Goal: Task Accomplishment & Management: Manage account settings

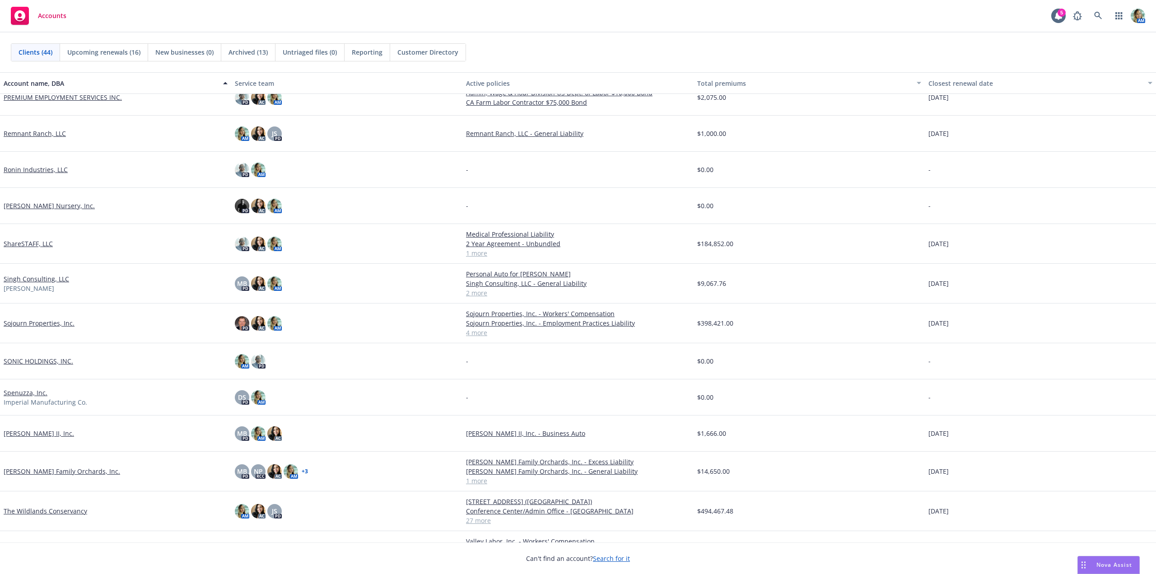
scroll to position [767, 0]
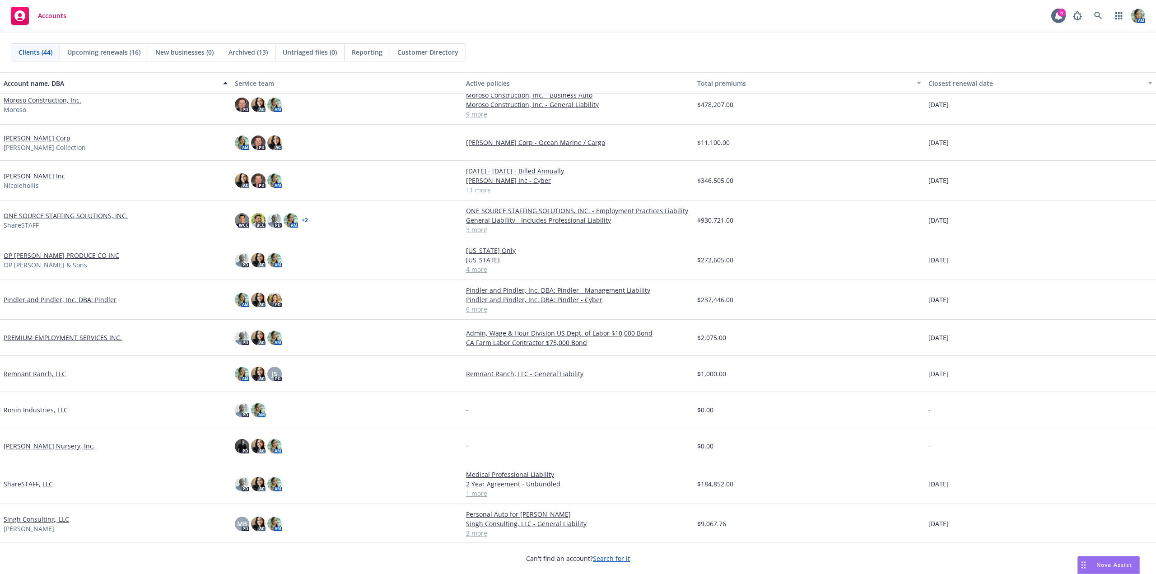
click at [46, 138] on link "[PERSON_NAME] Corp" at bounding box center [37, 137] width 67 height 9
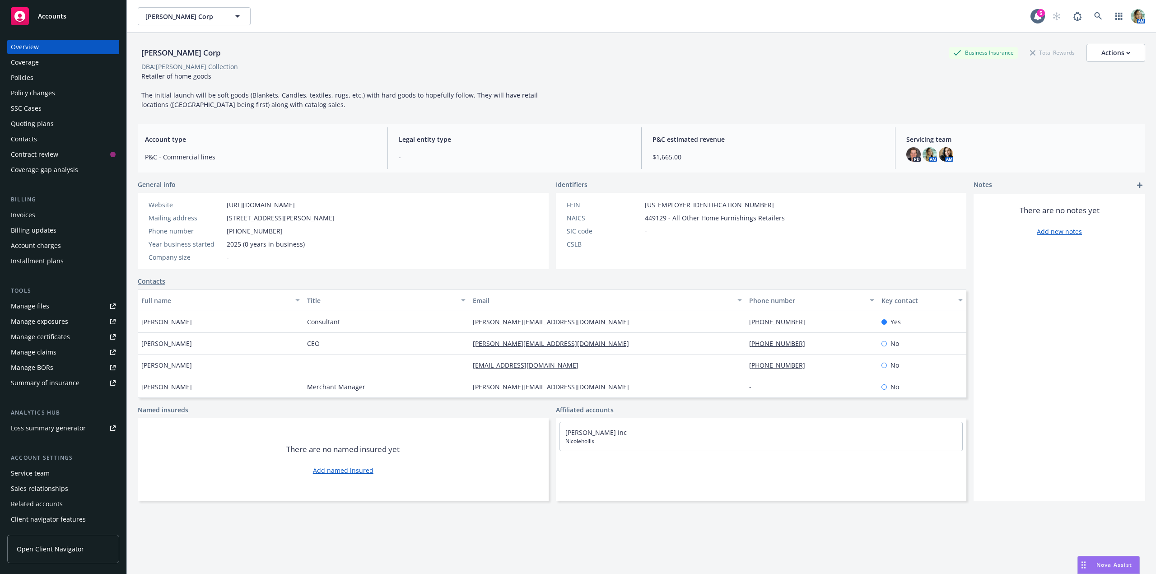
click at [40, 122] on div "Quoting plans" at bounding box center [32, 123] width 43 height 14
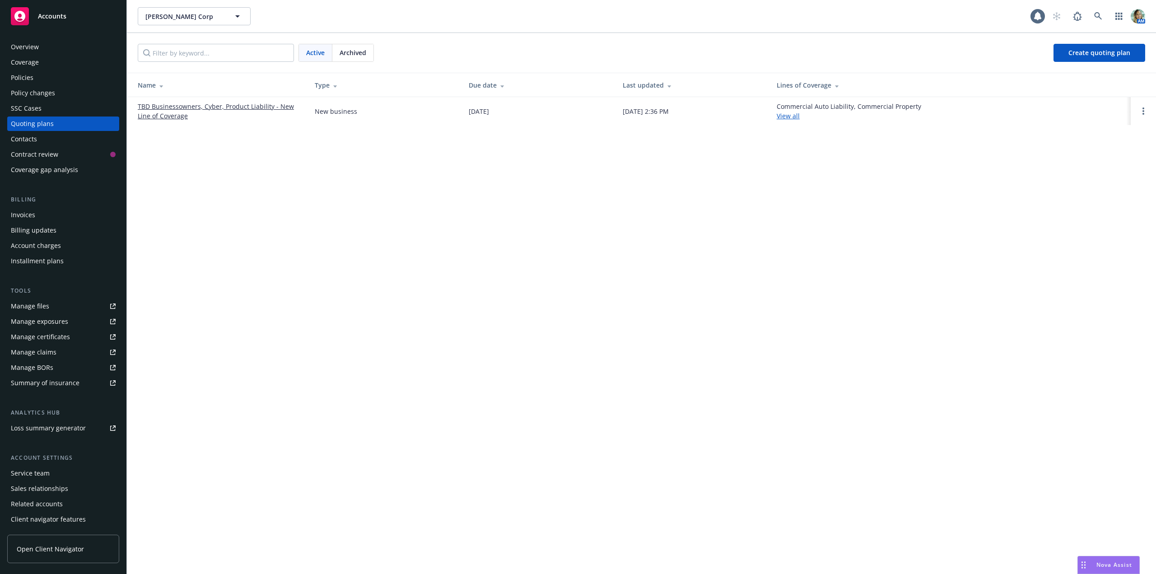
click at [218, 108] on link "TBD Businessowners, Cyber, Product Liability - New Line of Coverage" at bounding box center [219, 111] width 162 height 19
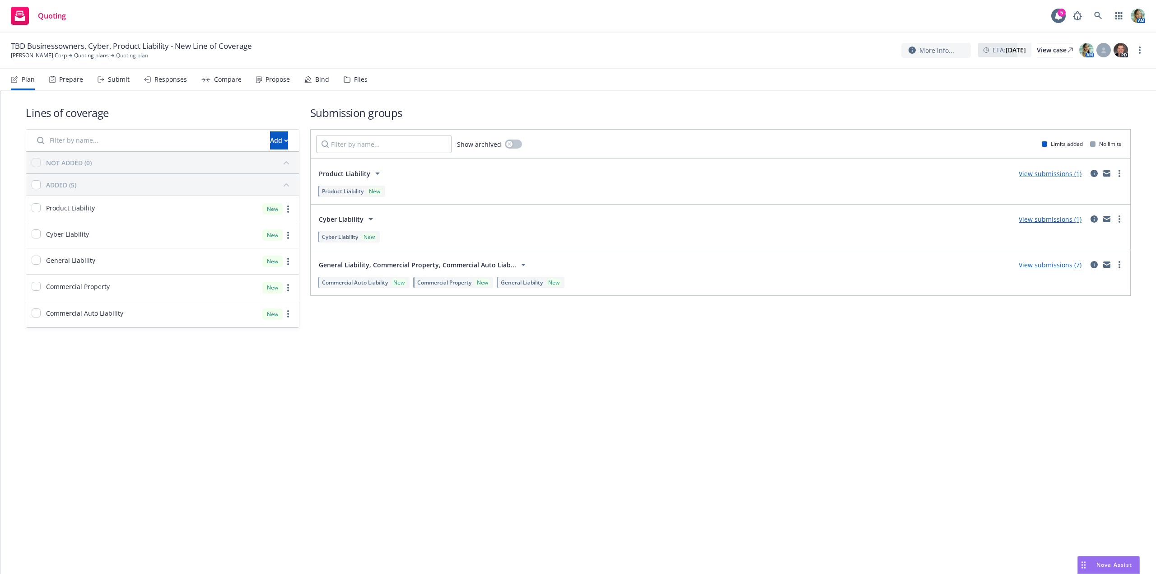
click at [1032, 266] on link "View submissions (7)" at bounding box center [1049, 264] width 63 height 9
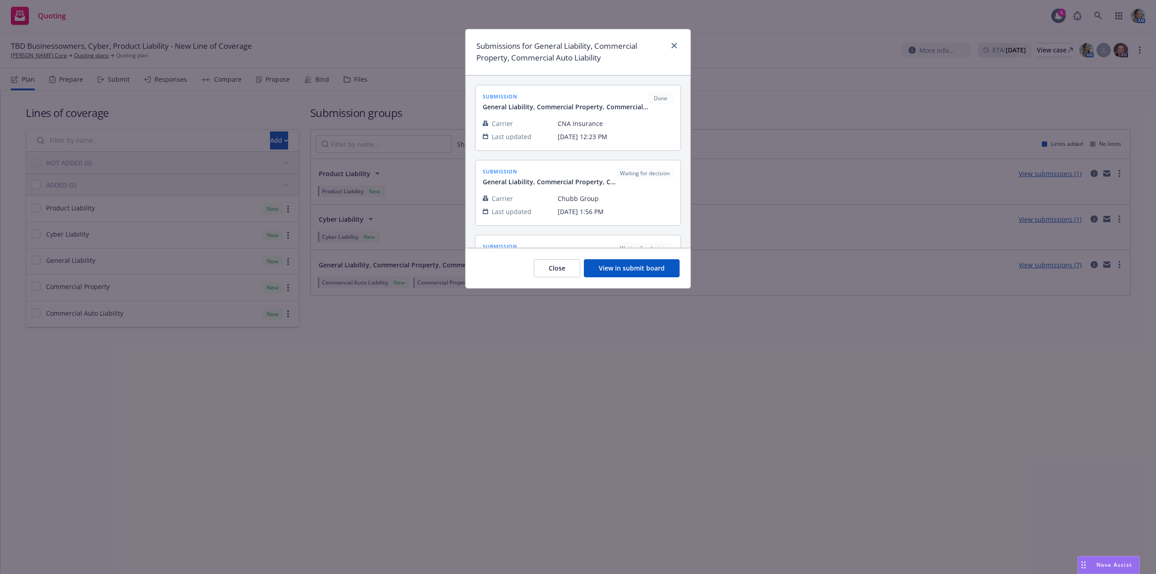
click at [617, 267] on button "View in submit board" at bounding box center [632, 268] width 96 height 18
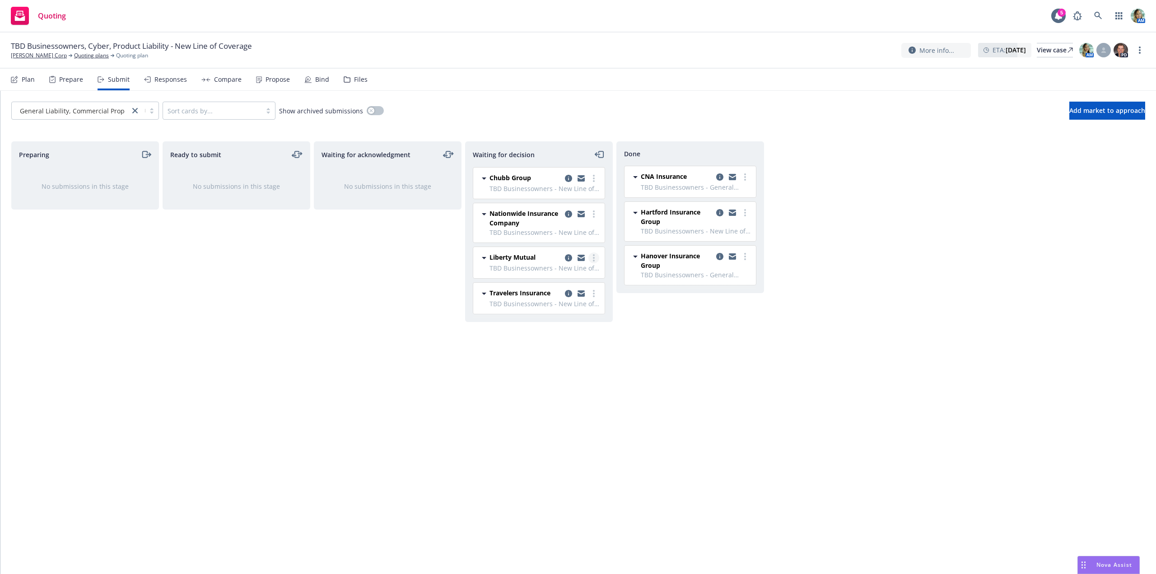
click at [594, 260] on circle "more" at bounding box center [594, 261] width 2 height 2
click at [547, 333] on span "Add declined decision" at bounding box center [552, 330] width 89 height 9
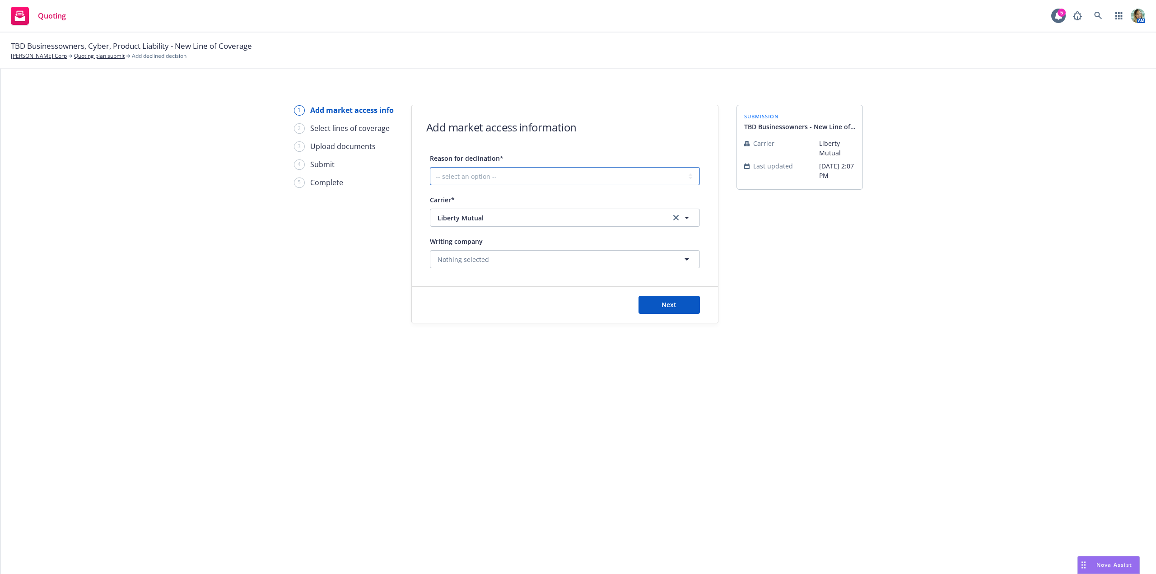
click at [567, 176] on select "-- select an option -- Cannot compete with other markets Carrier non-renewed Ca…" at bounding box center [565, 176] width 270 height 18
select select "DOES_NOT_FIT_UNDERWRITER_APPETITE"
click at [430, 167] on select "-- select an option -- Cannot compete with other markets Carrier non-renewed Ca…" at bounding box center [565, 176] width 270 height 18
click at [655, 309] on button "Next" at bounding box center [668, 305] width 61 height 18
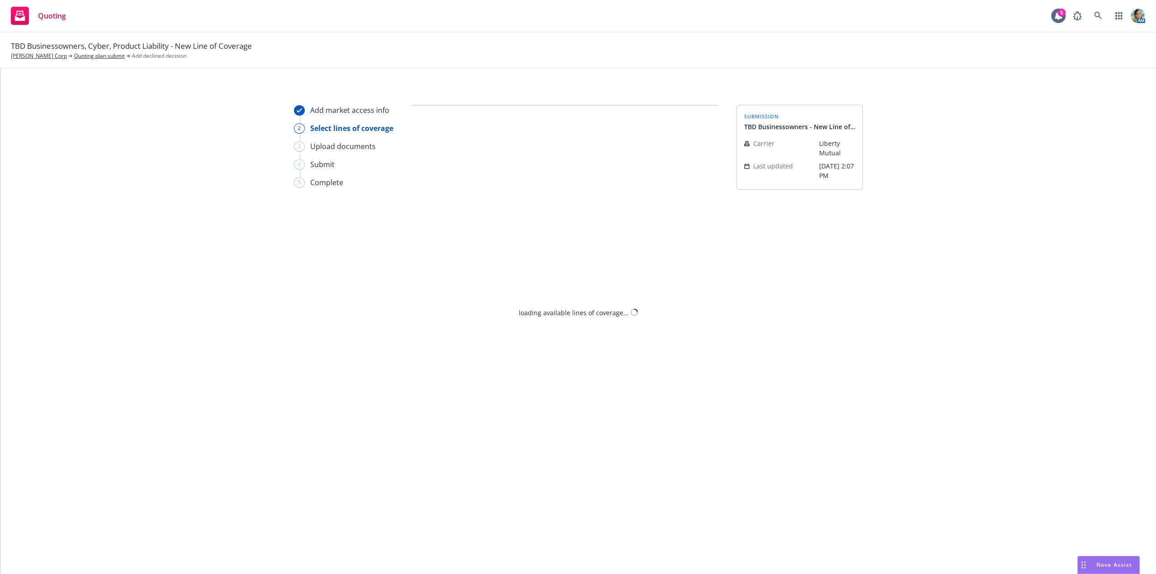
select select "DOES_NOT_FIT_UNDERWRITER_APPETITE"
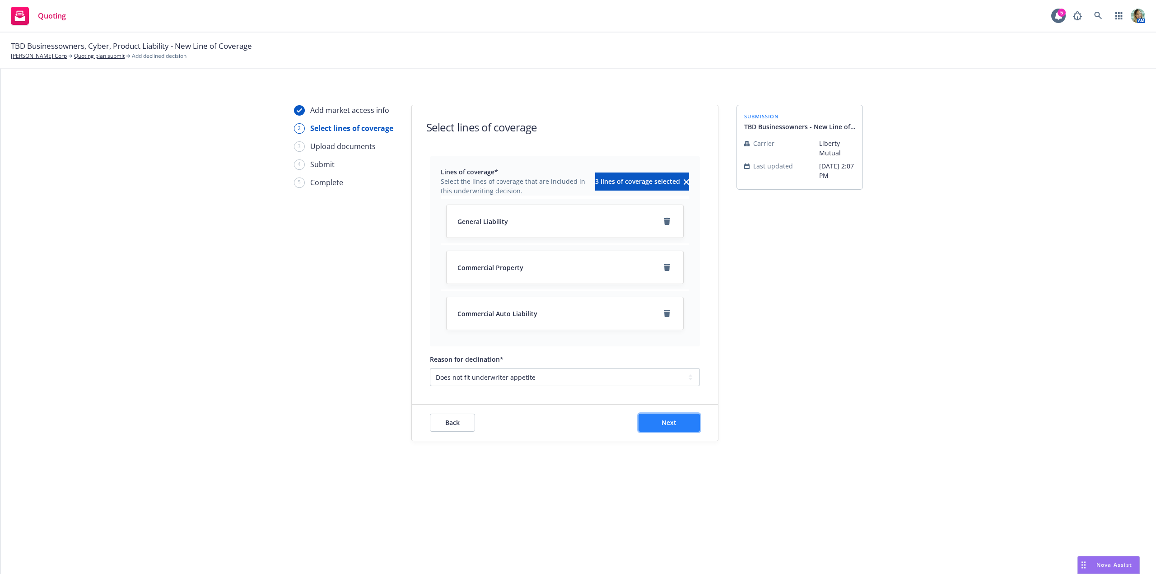
click at [655, 420] on button "Next" at bounding box center [668, 422] width 61 height 18
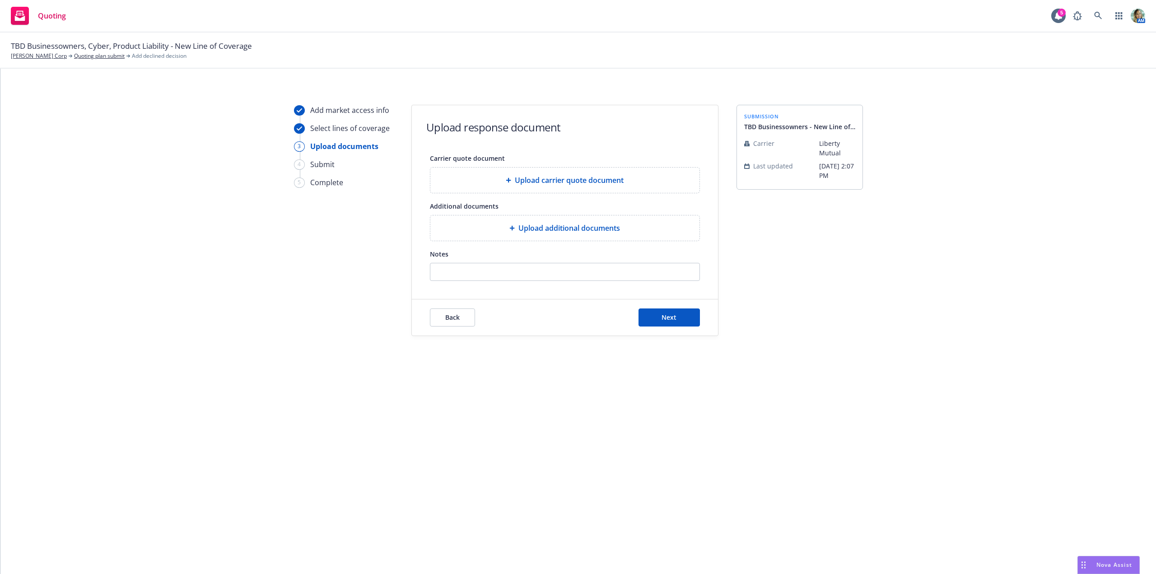
click at [590, 231] on span "Upload additional documents" at bounding box center [569, 228] width 102 height 11
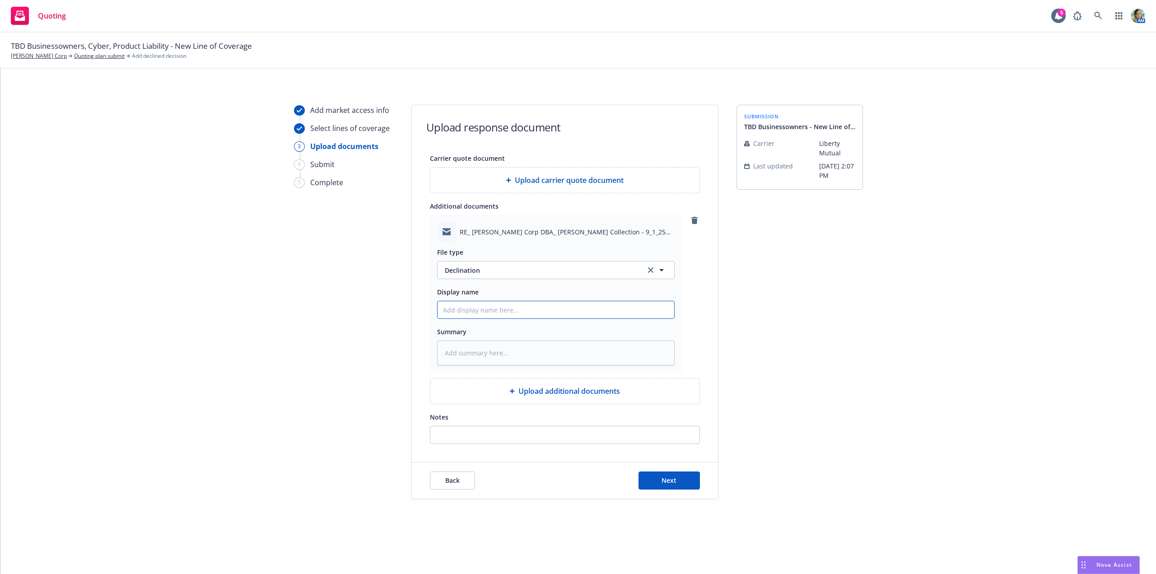
click at [455, 311] on input "Display name" at bounding box center [555, 309] width 237 height 17
type textarea "x"
type input "L"
type textarea "x"
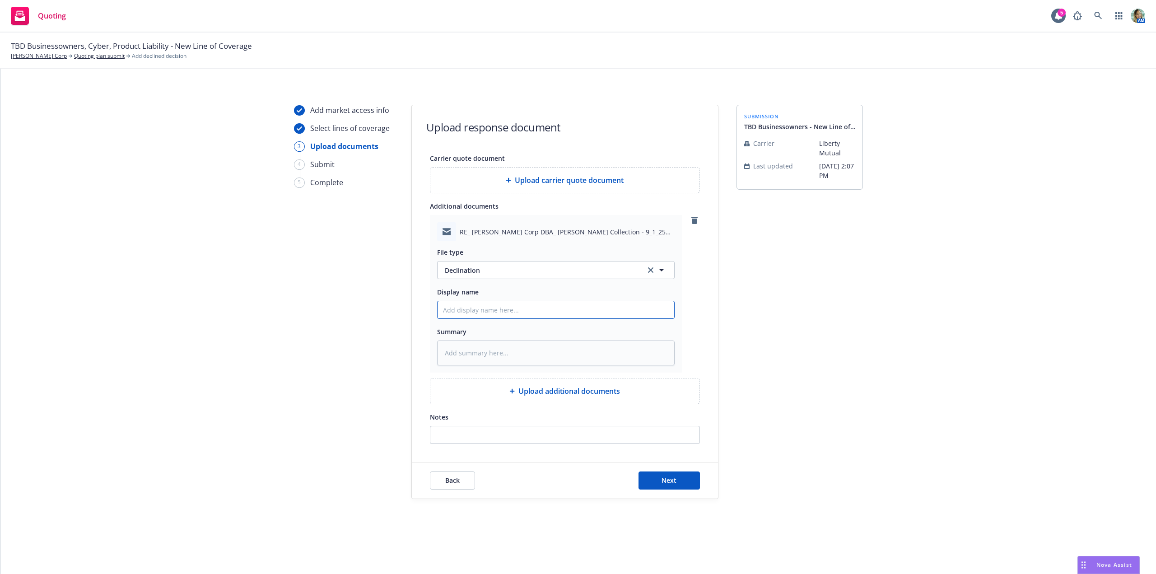
type input "2"
type textarea "x"
type input "20"
type textarea "x"
type input "202"
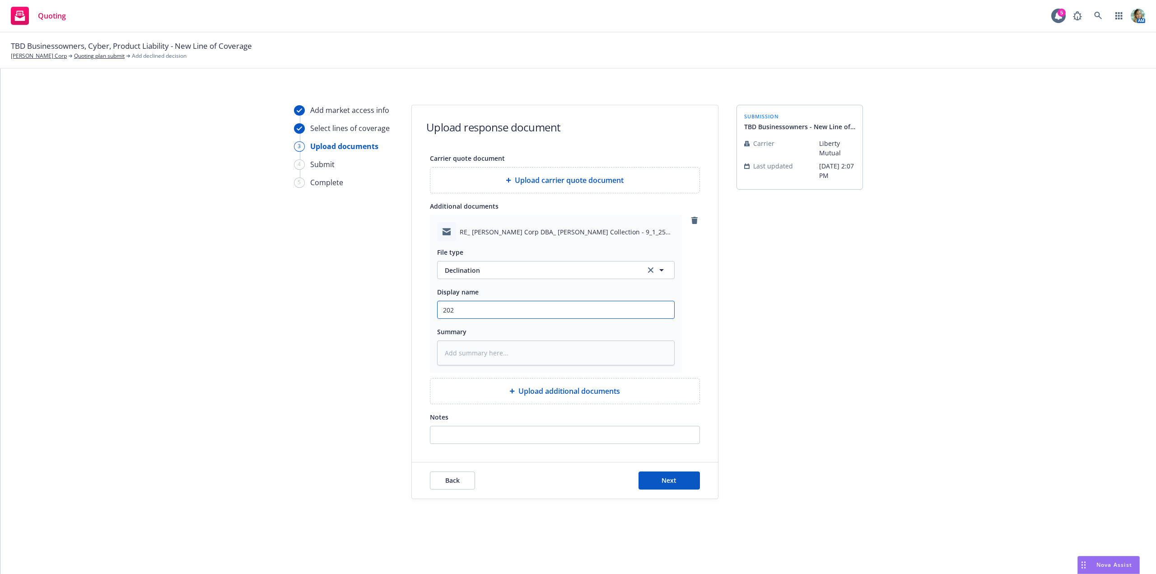
type textarea "x"
type input "2025"
type textarea "x"
type input "2025"
type textarea "x"
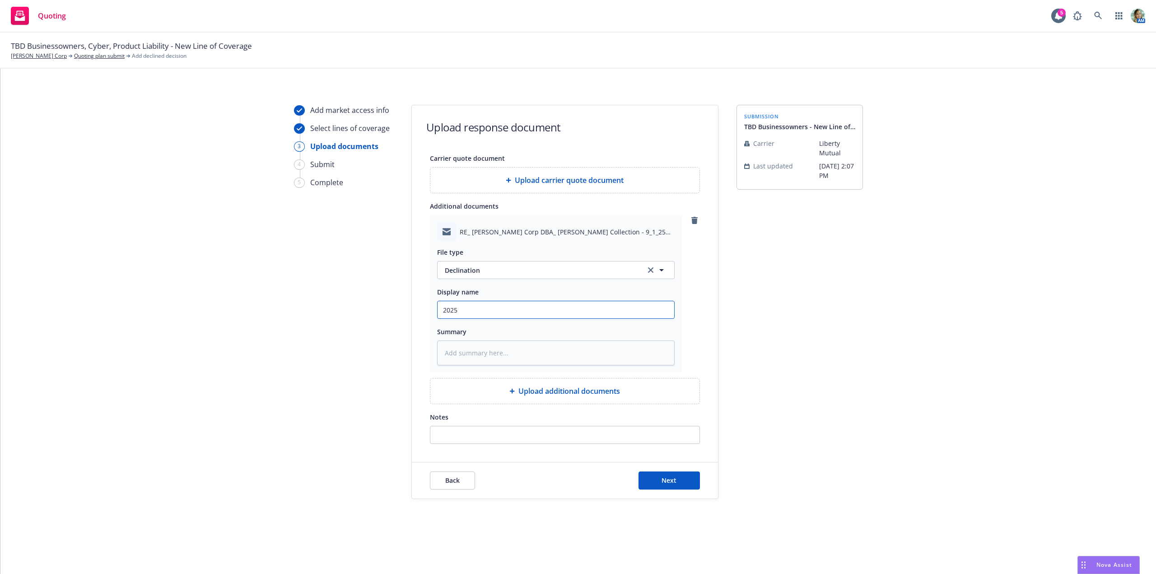
type input "2025 L"
type textarea "x"
type input "2025 [PERSON_NAME]"
type textarea "x"
type input "2025 Lib"
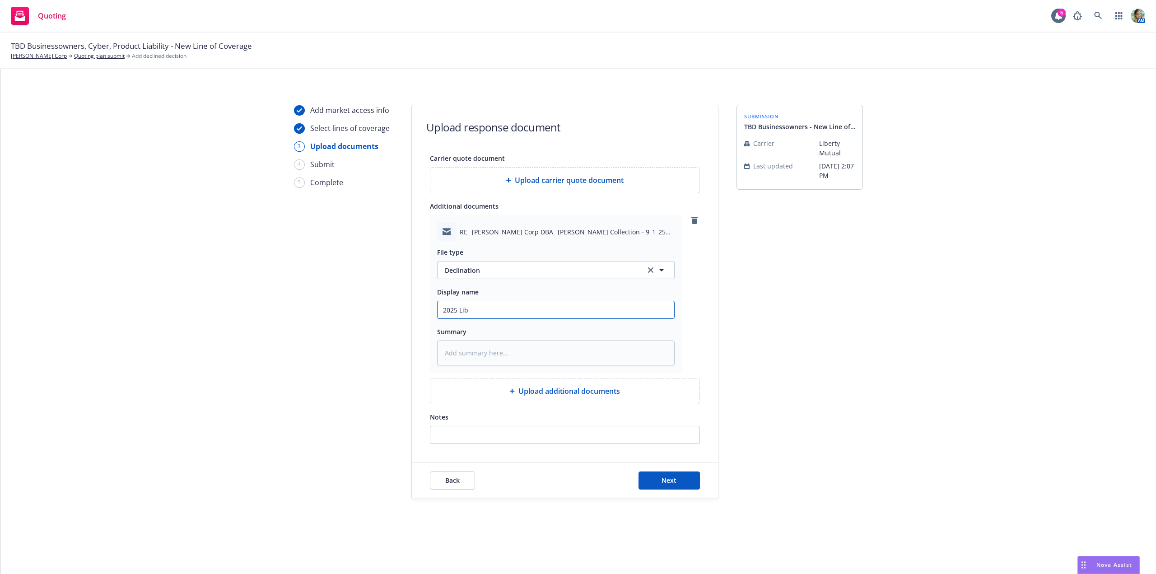
type textarea "x"
type input "2025 Liber"
type textarea "x"
type input "2025 Liberty"
type textarea "x"
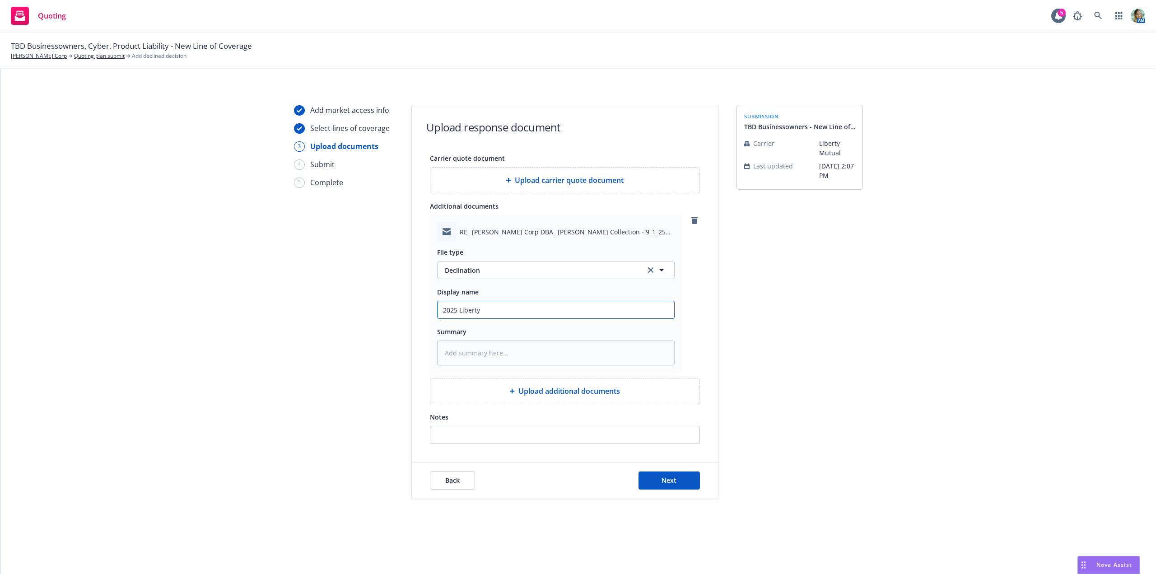
type input "2025 Liberty"
type textarea "x"
type input "2025 Liberty M"
type textarea "x"
type input "2025 Liberty Mu"
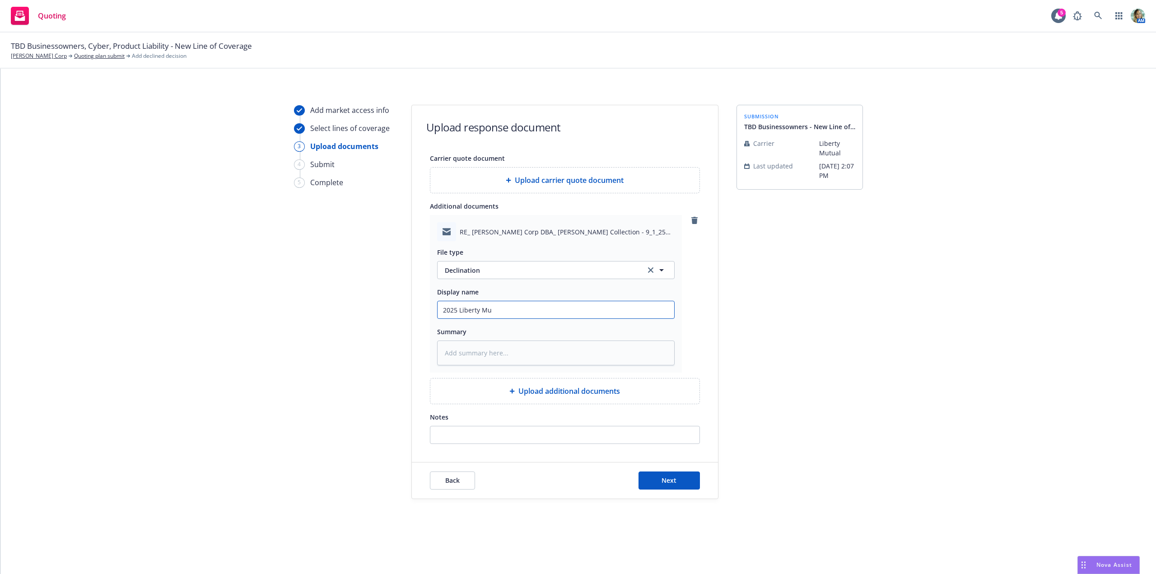
type textarea "x"
type input "2025 Liberty Mut"
type textarea "x"
type input "2025 Liberty Muta"
type textarea "x"
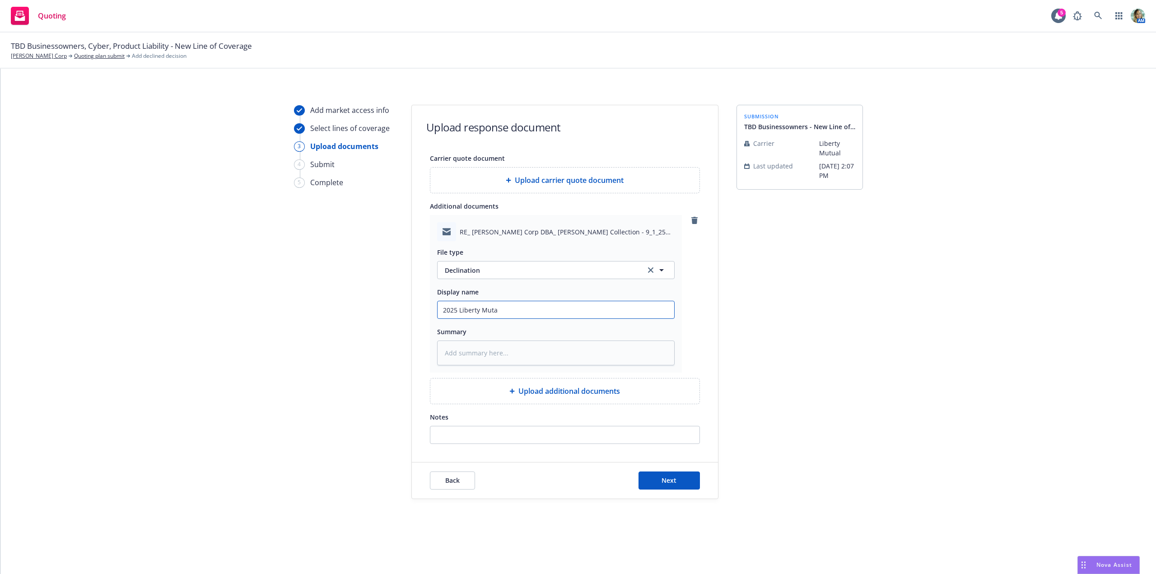
type input "2025 Liberty Mut"
type textarea "x"
type input "2025 Liberty Mutu"
type textarea "x"
type input "2025 Liberty Mutua"
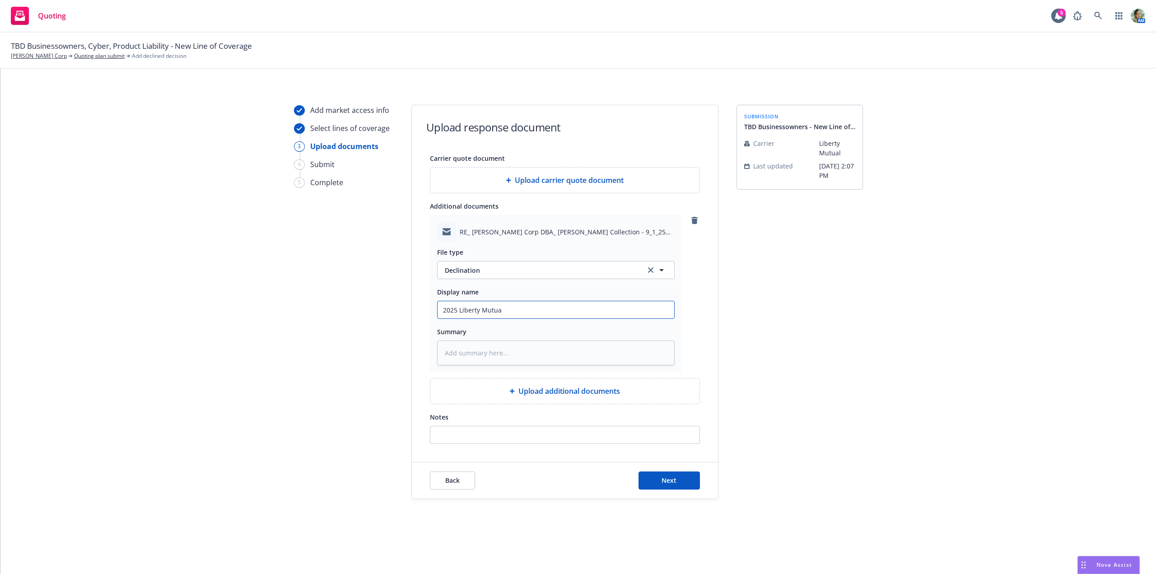
type textarea "x"
type input "2025 Liberty Mutual"
type textarea "x"
type input "2025 Liberty Mutual"
type textarea "x"
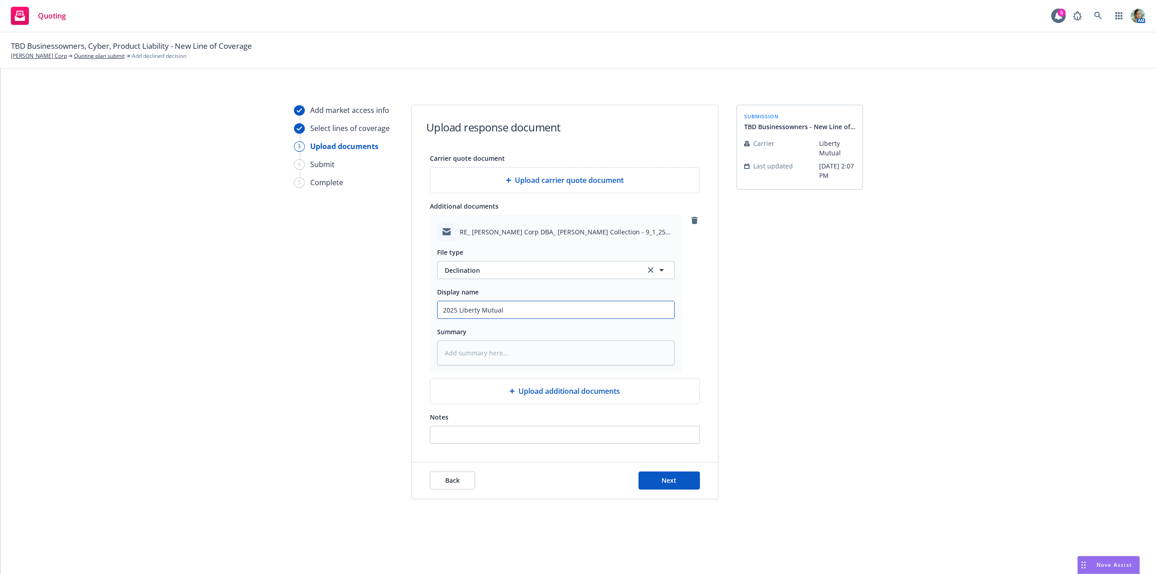
type input "2025 Liberty Mutual d"
type textarea "x"
type input "2025 Liberty Mutual"
type textarea "x"
type input "2025 Liberty Mutual D"
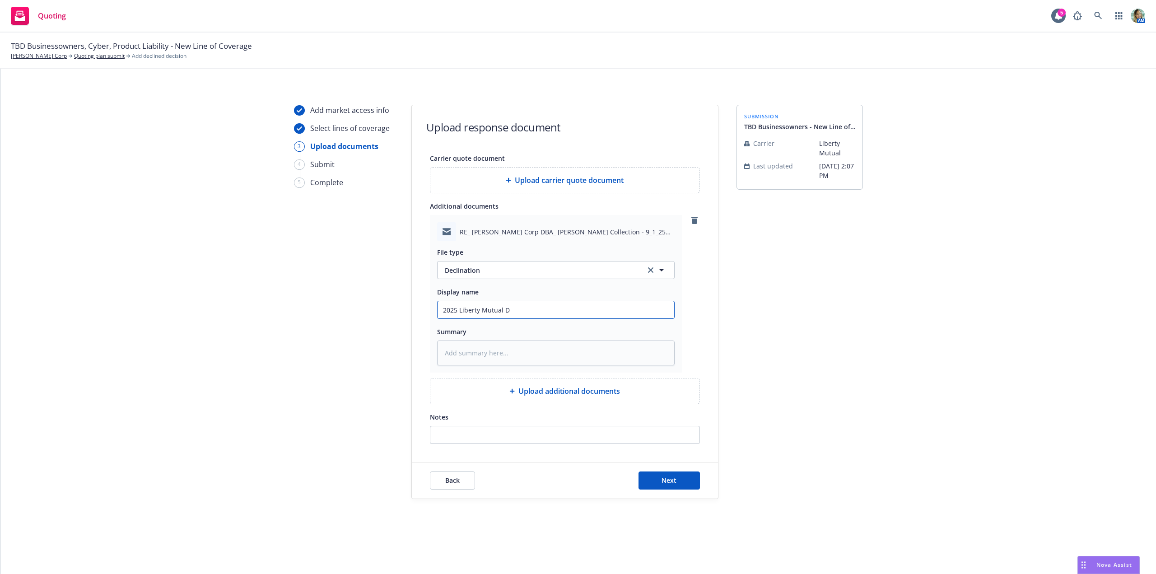
type textarea "x"
type input "2025 Liberty Mutual De"
type textarea "x"
type input "2025 Liberty Mutual Del"
type textarea "x"
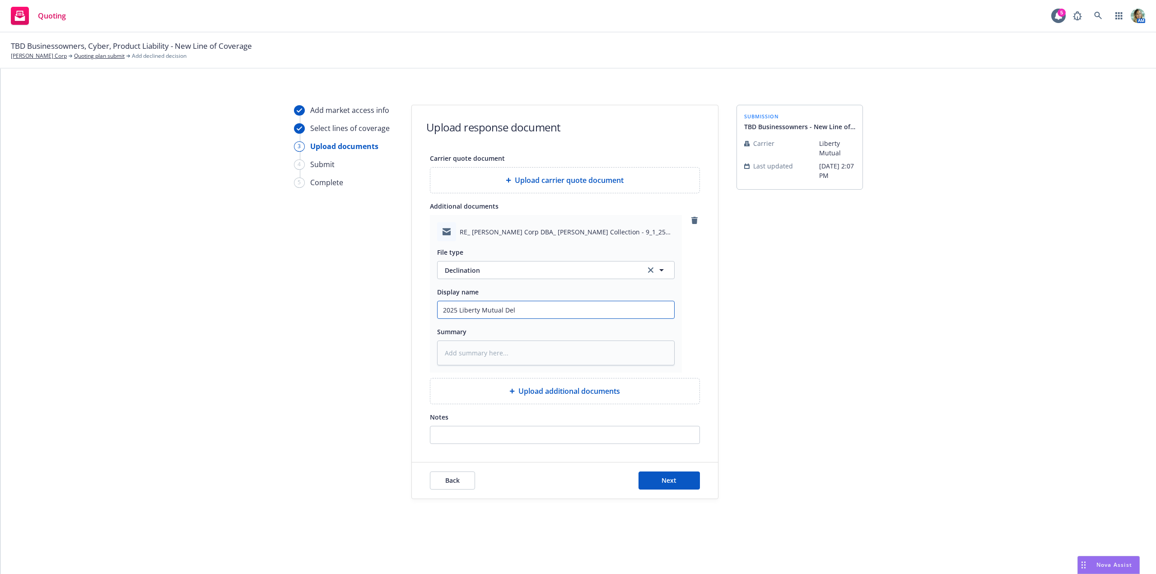
type input "2025 Liberty Mutual Delc"
type textarea "x"
type input "2025 Liberty Mutual Del"
type textarea "x"
type input "2025 Liberty Mutual Deli"
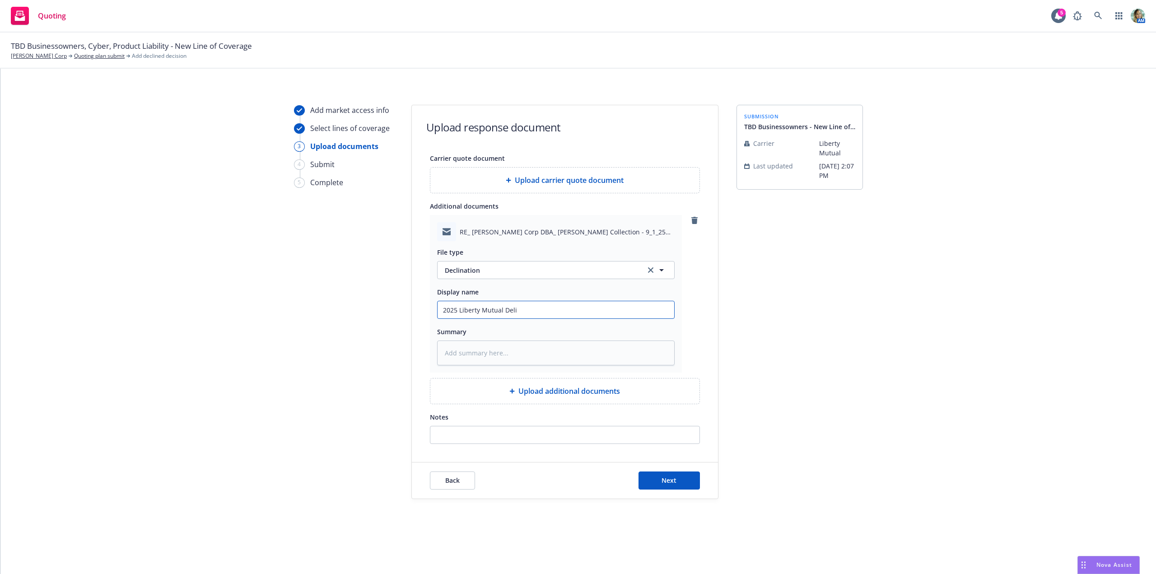
type textarea "x"
type input "2025 Liberty Mutual Delic"
type textarea "x"
type input "2025 Liberty Mutual Delicat"
type textarea "x"
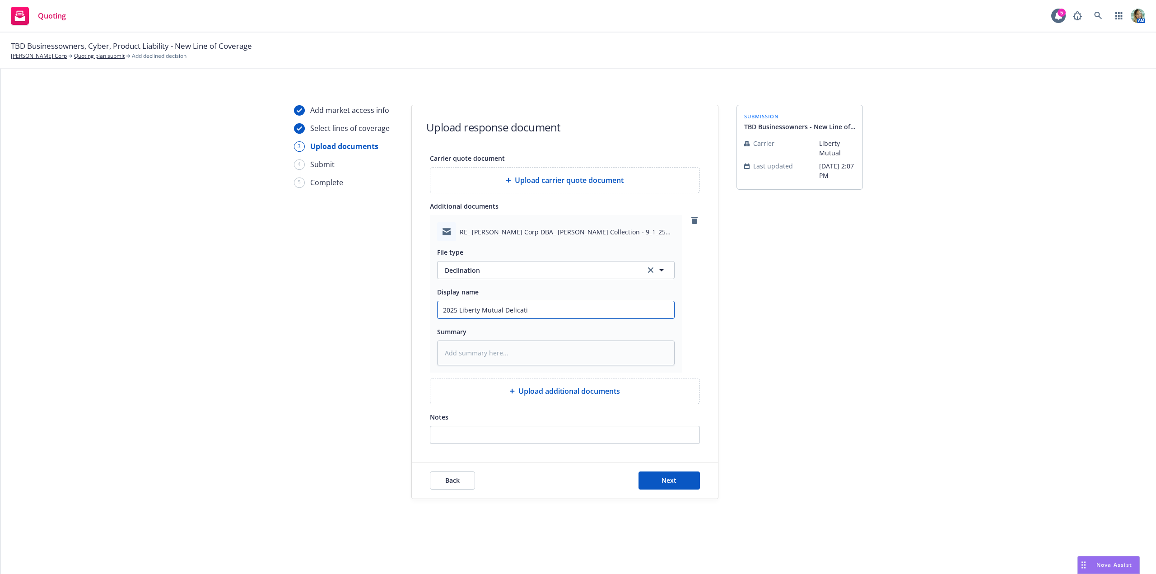
type input "2025 Liberty Mutual Delicatio"
type textarea "x"
type input "2025 Liberty Mutual Delication"
type textarea "x"
type input "2025 Liberty Mutual Delicatio"
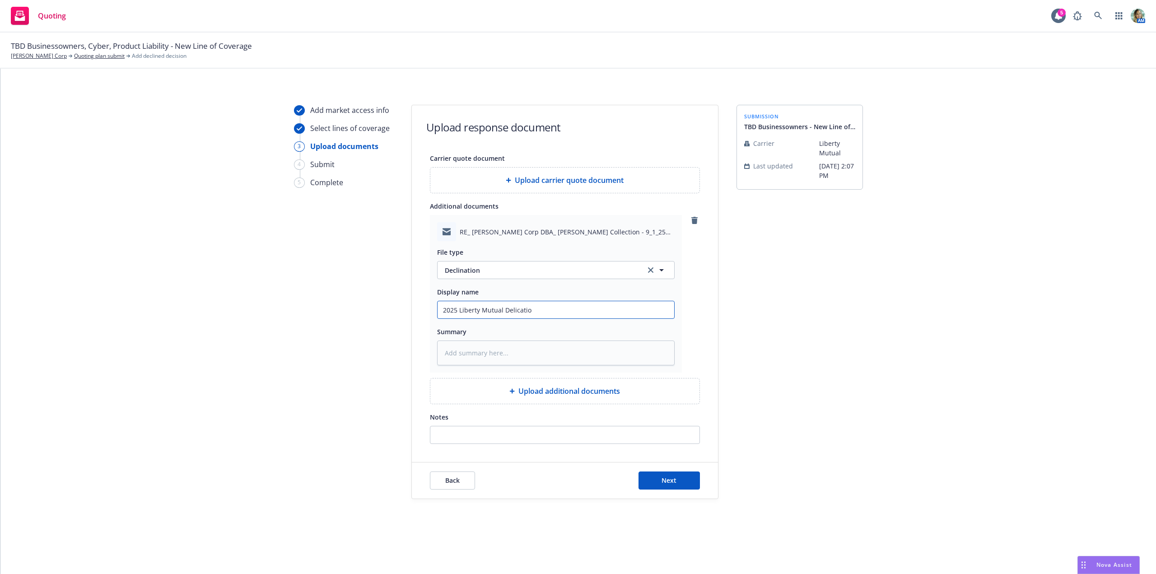
type textarea "x"
type input "2025 Liberty Mutual Delicati"
type textarea "x"
type input "2025 Liberty Mutual Delicat"
type textarea "x"
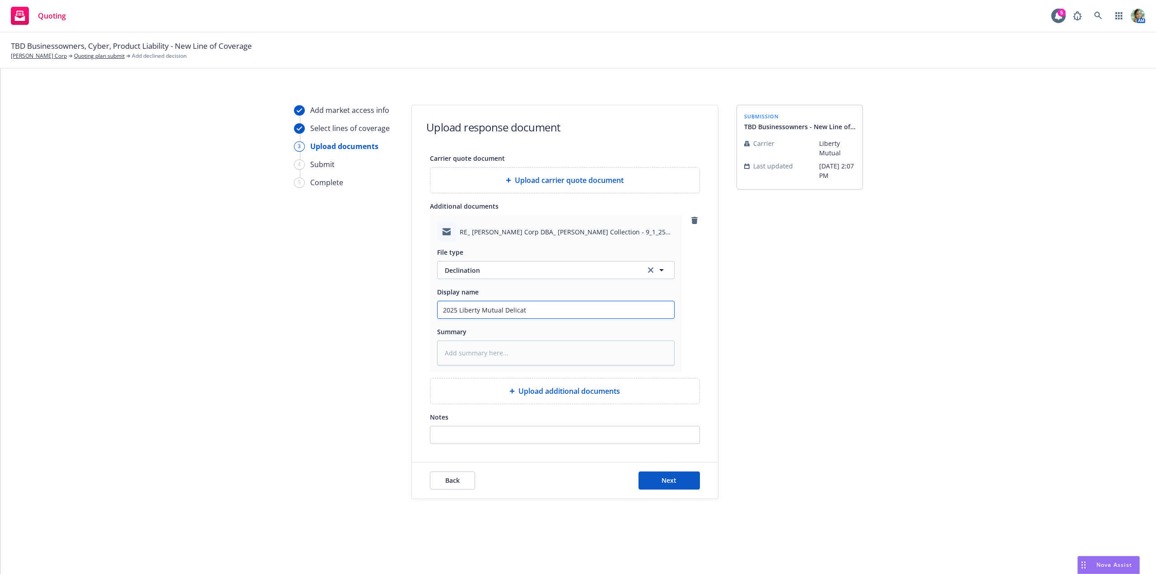
type input "2025 Liberty Mutual Delica"
type textarea "x"
type input "2025 Liberty Mutual Delic"
type textarea "x"
type input "2025 Liberty Mutual Deli"
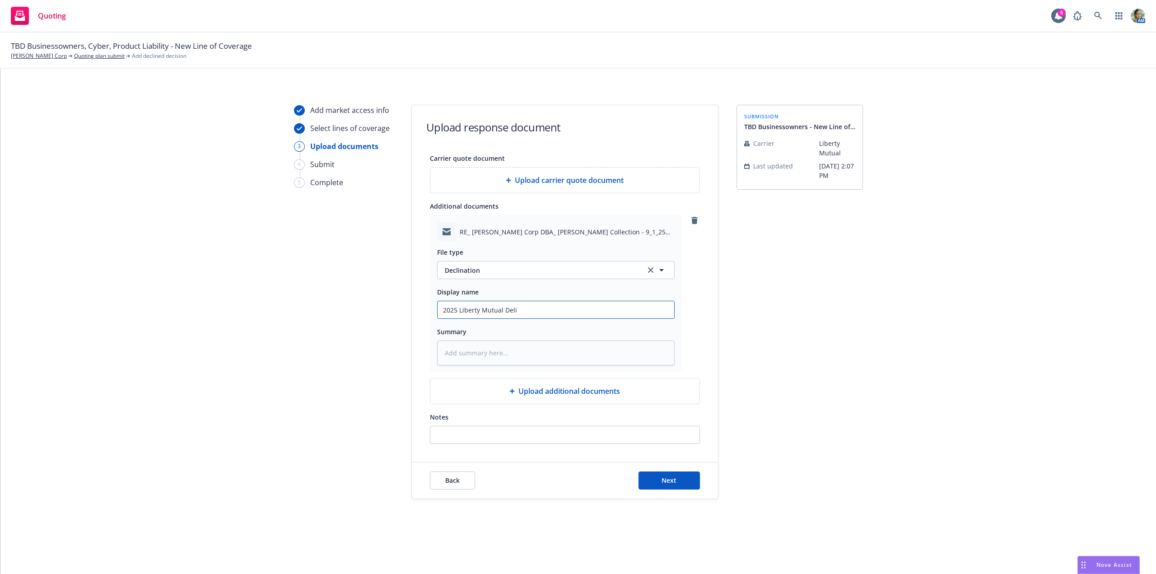
type textarea "x"
type input "2025 Liberty Mutual Del"
type textarea "x"
type input "2025 Liberty Mutual De"
type textarea "x"
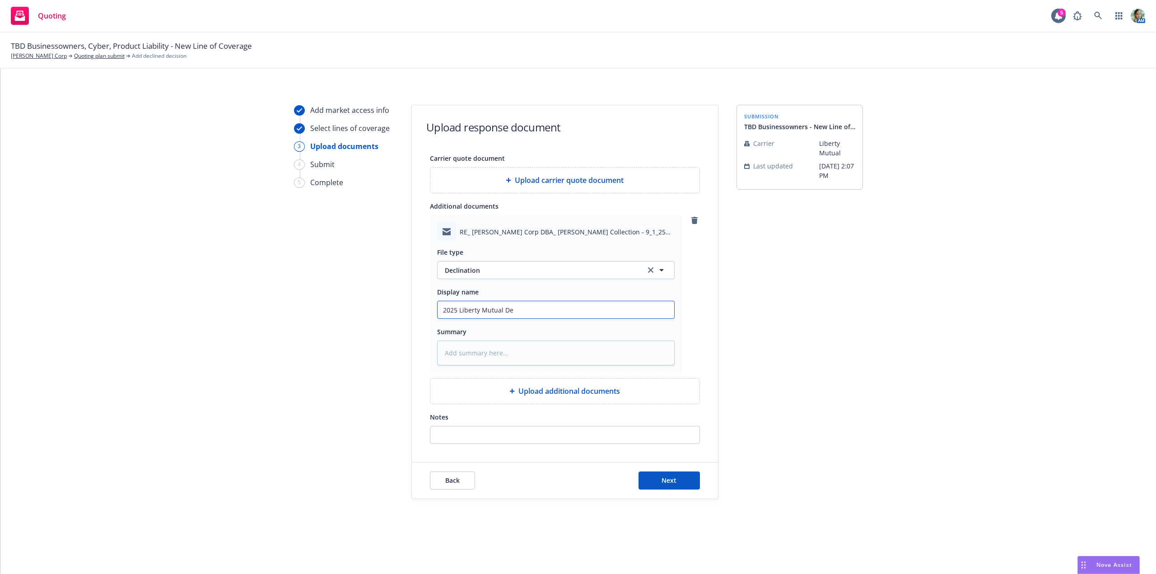
type input "2025 Liberty Mutual Dec"
type textarea "x"
type input "2025 Liberty Mutual Decl"
type textarea "x"
type input "2025 Liberty Mutual Decli"
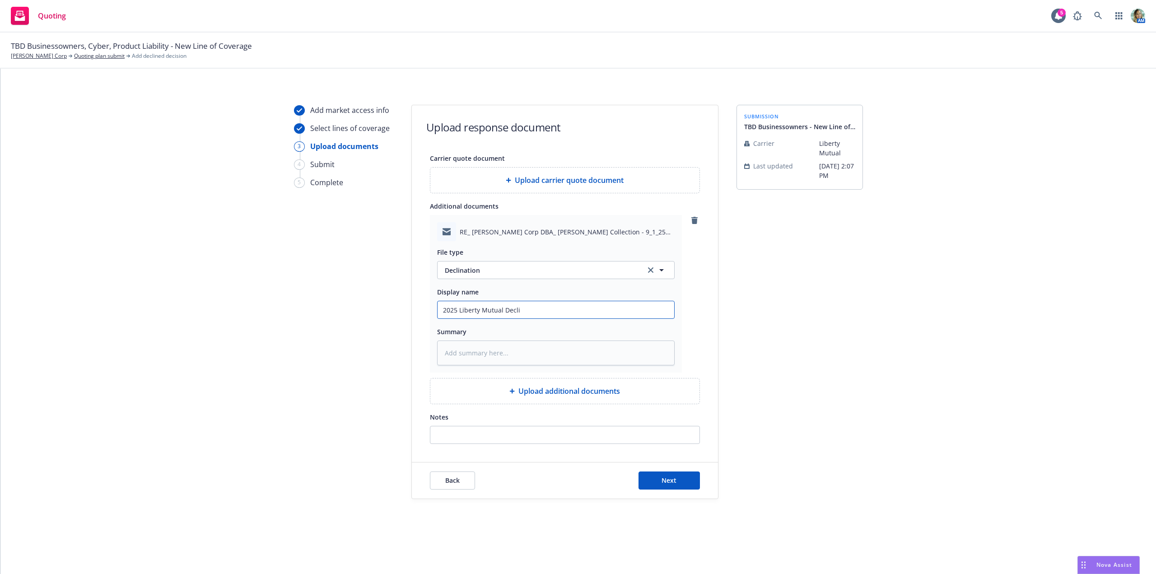
type textarea "x"
type input "2025 Liberty Mutual Declin"
type textarea "x"
type input "2025 Liberty Mutual Declina"
type textarea "x"
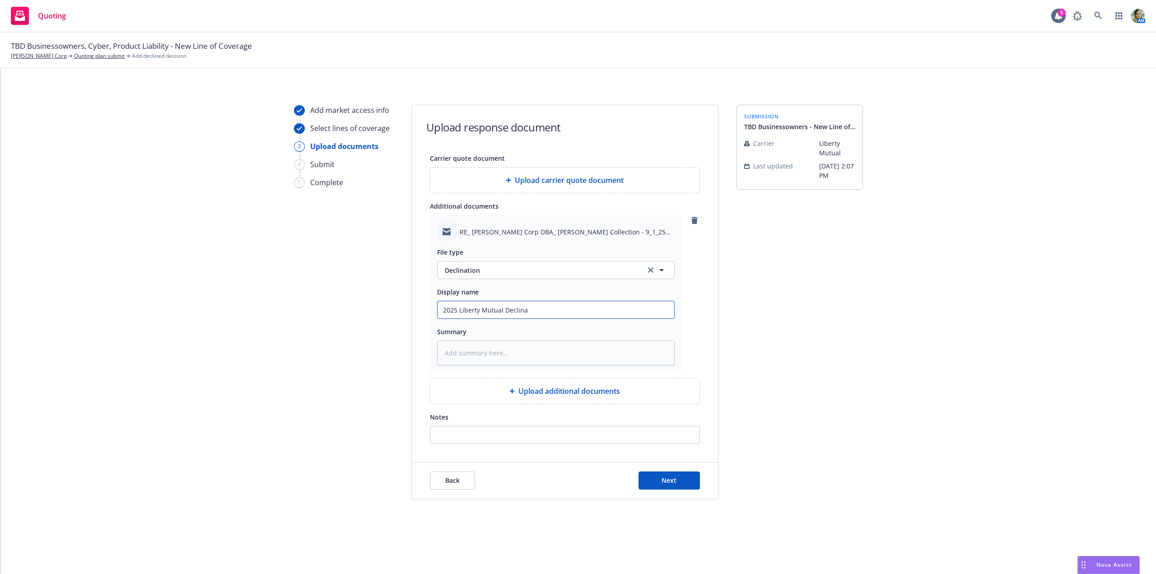
type input "2025 Liberty Mutual Declinat"
type textarea "x"
type input "2025 Liberty Mutual Declinati"
type textarea "x"
type input "2025 Liberty Mutual Declinatio"
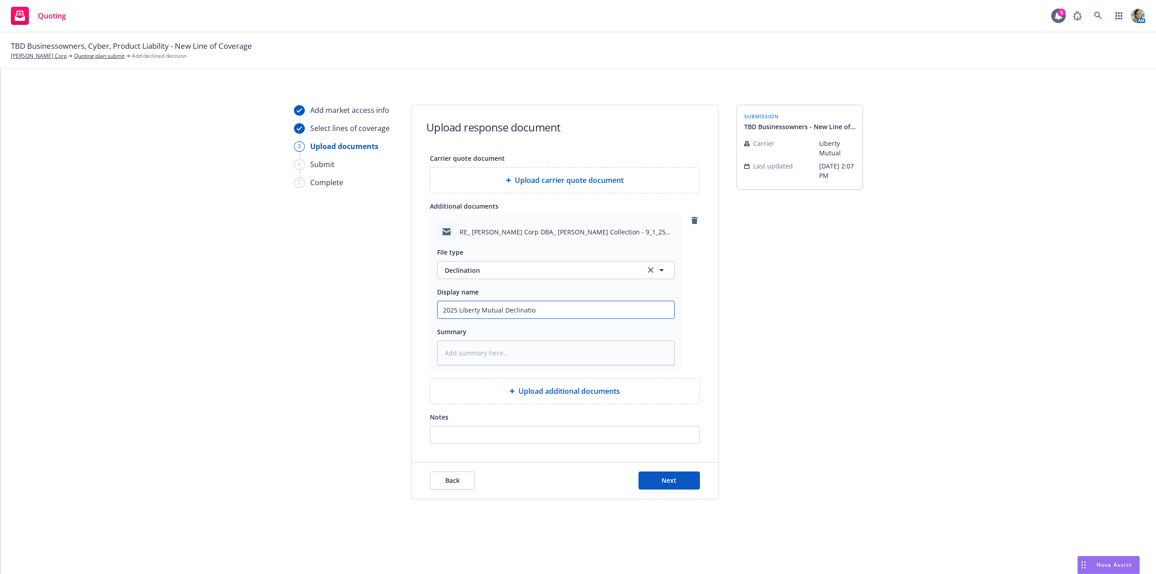
type textarea "x"
type input "2025 Liberty Mutual Declination"
click at [659, 488] on button "Next" at bounding box center [668, 480] width 61 height 18
type textarea "x"
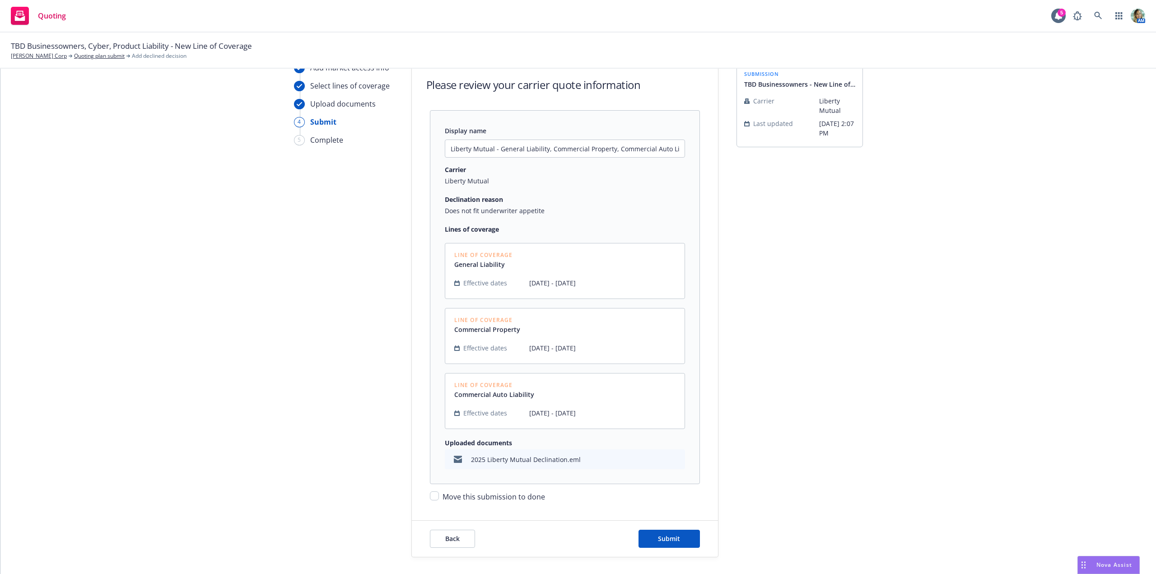
scroll to position [84, 0]
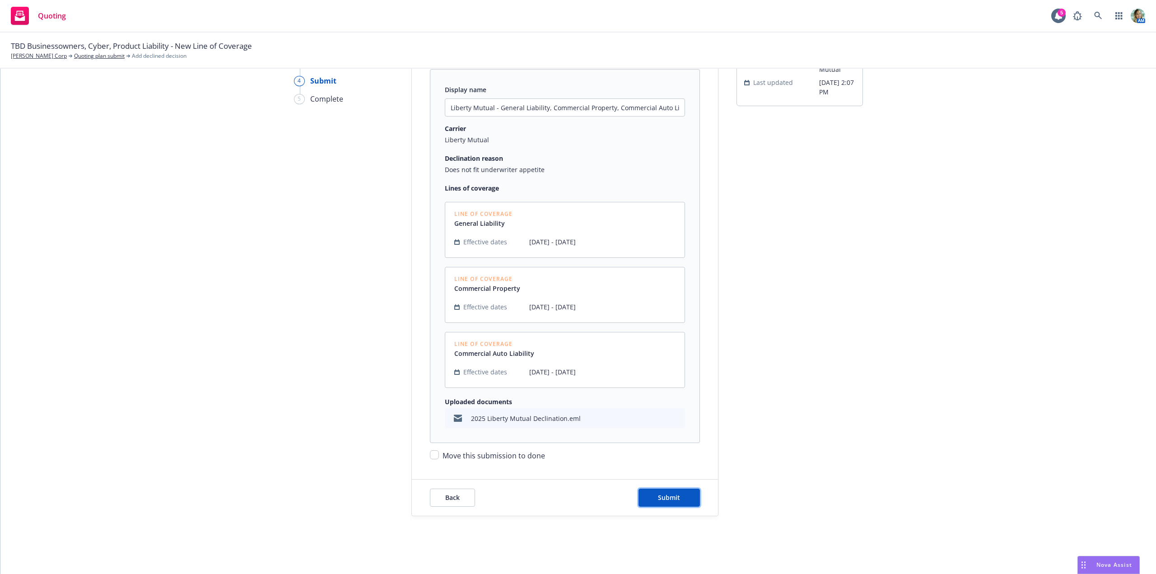
click at [652, 491] on button "Submit" at bounding box center [668, 497] width 61 height 18
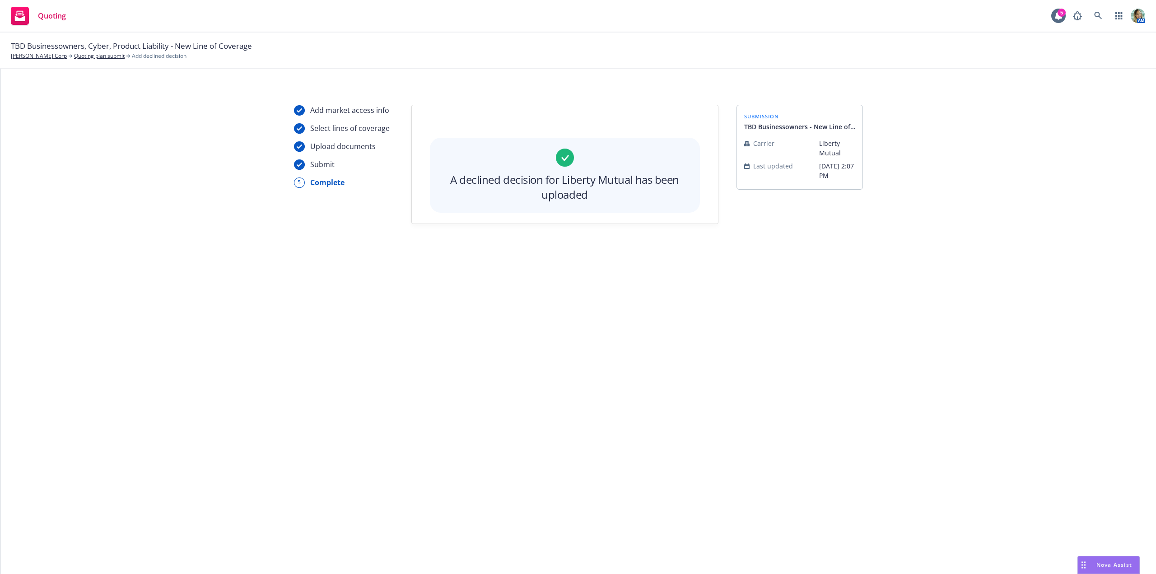
scroll to position [0, 0]
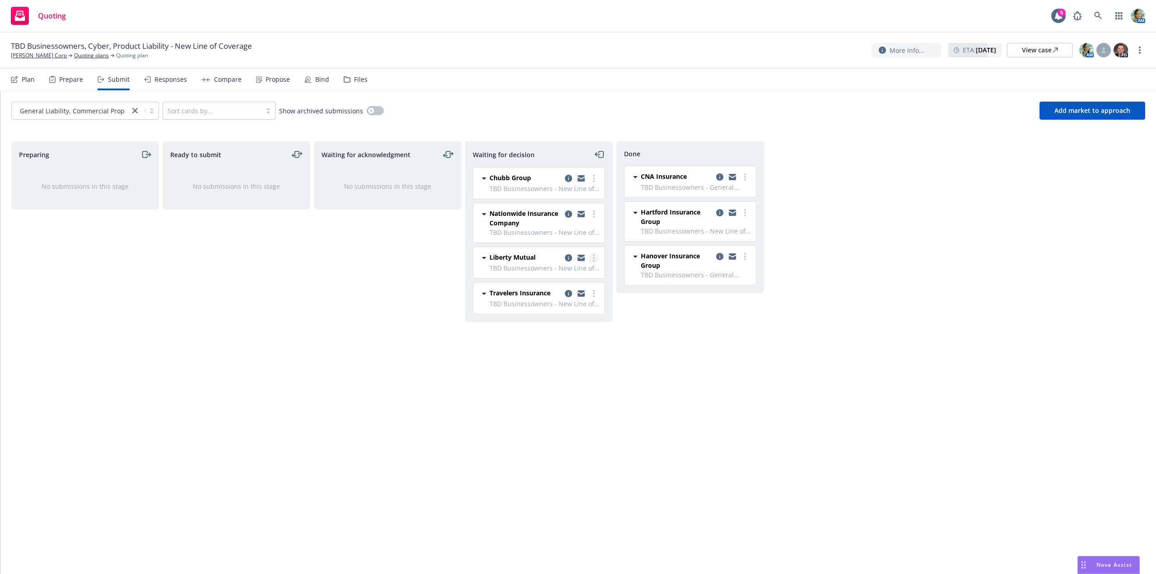
click at [594, 257] on icon "more" at bounding box center [594, 257] width 2 height 7
click at [568, 289] on link "Move to done" at bounding box center [553, 294] width 90 height 18
click at [386, 288] on div "Waiting for acknowledgment No submissions in this stage" at bounding box center [388, 347] width 148 height 413
